Goal: Find specific page/section: Find specific page/section

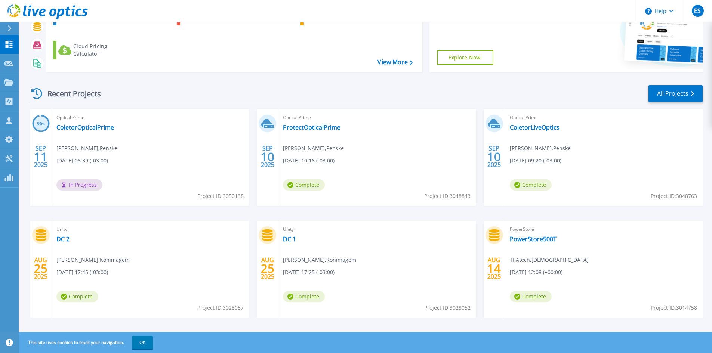
scroll to position [92, 0]
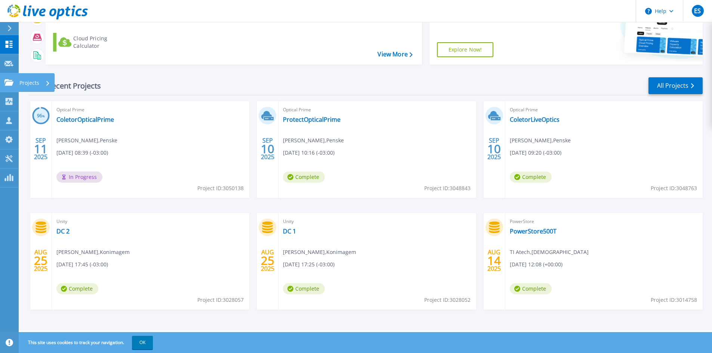
click at [7, 84] on icon at bounding box center [8, 82] width 9 height 6
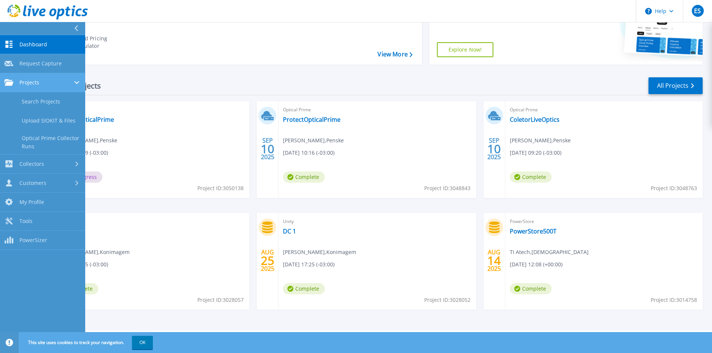
click at [26, 84] on span "Projects" at bounding box center [29, 82] width 20 height 7
click at [31, 88] on link "Projects Projects" at bounding box center [42, 82] width 85 height 19
click at [34, 99] on link "Search Projects" at bounding box center [42, 101] width 85 height 19
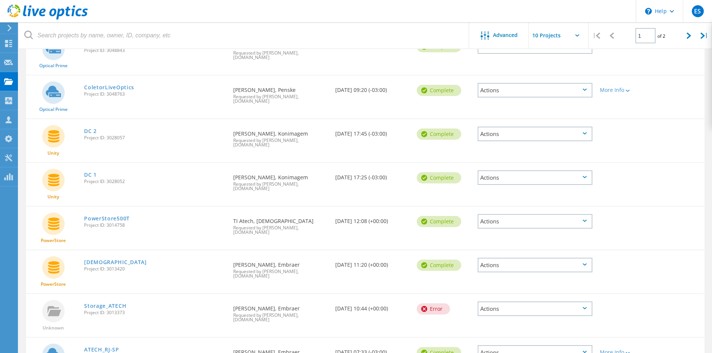
scroll to position [35, 0]
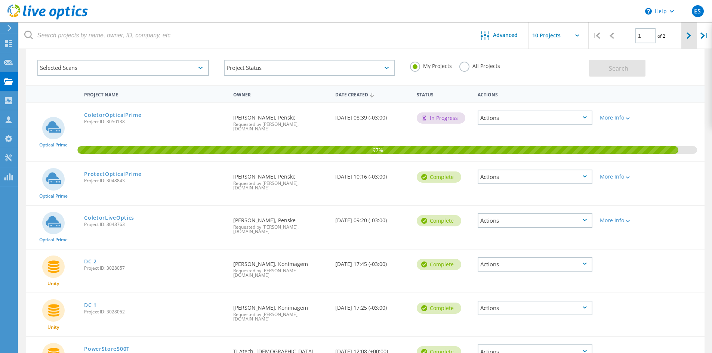
click at [691, 34] on icon at bounding box center [689, 36] width 4 height 6
type input "2"
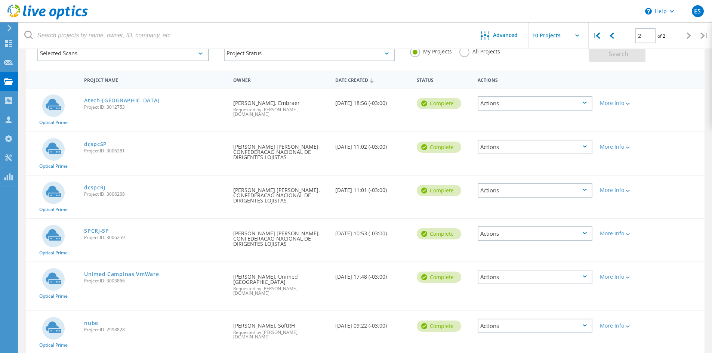
scroll to position [62, 0]
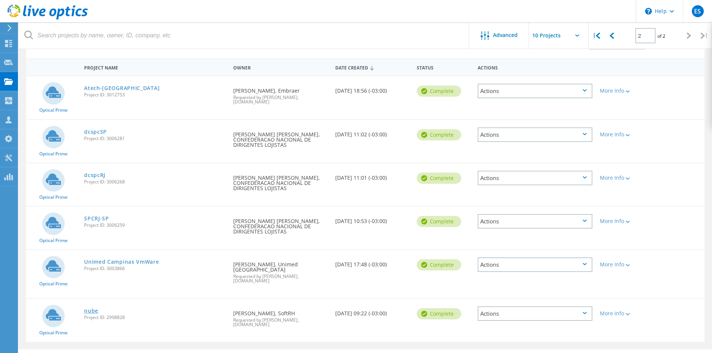
click at [91, 309] on link "nube" at bounding box center [91, 311] width 14 height 5
